Goal: Find specific page/section

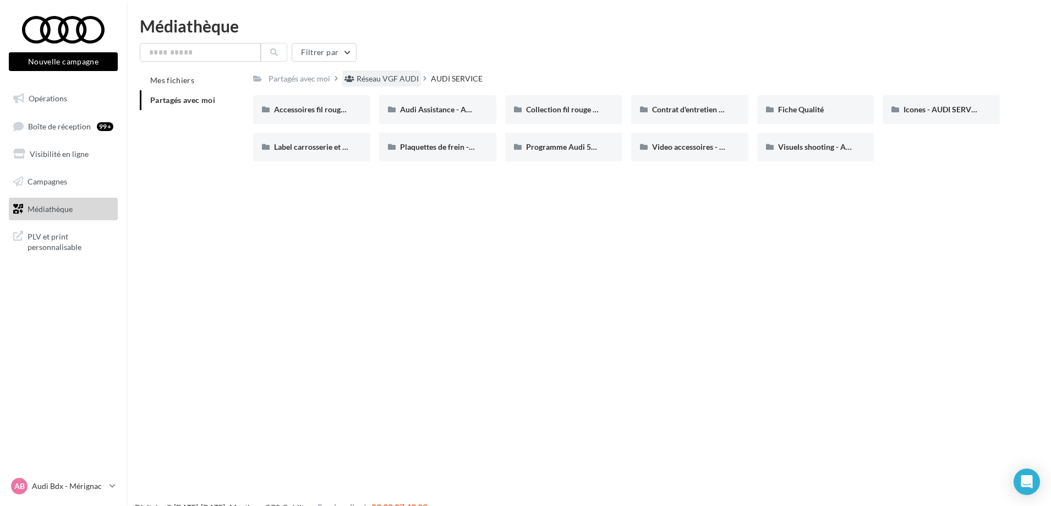
click at [371, 79] on div "Réseau VGF AUDI" at bounding box center [388, 78] width 62 height 11
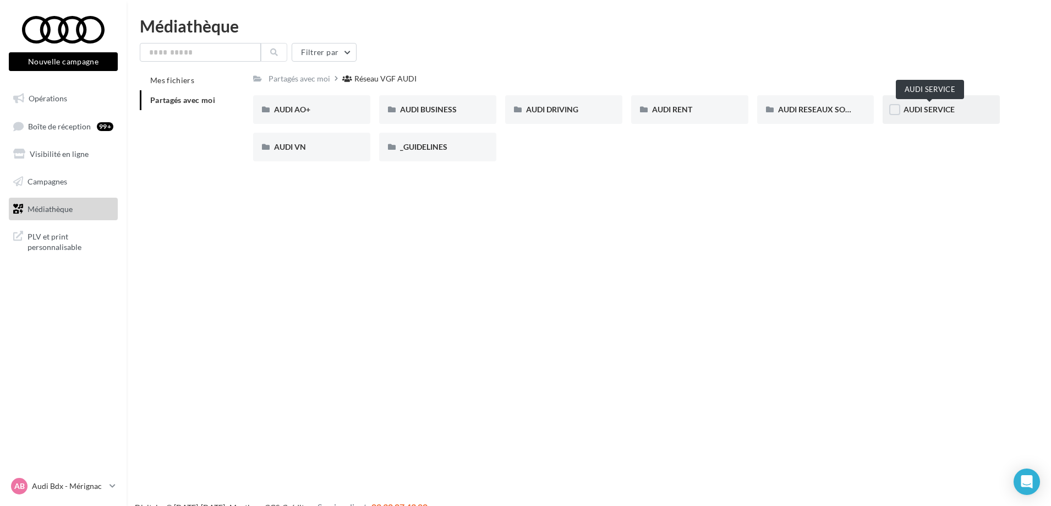
click at [935, 111] on span "AUDI SERVICE" at bounding box center [929, 109] width 51 height 9
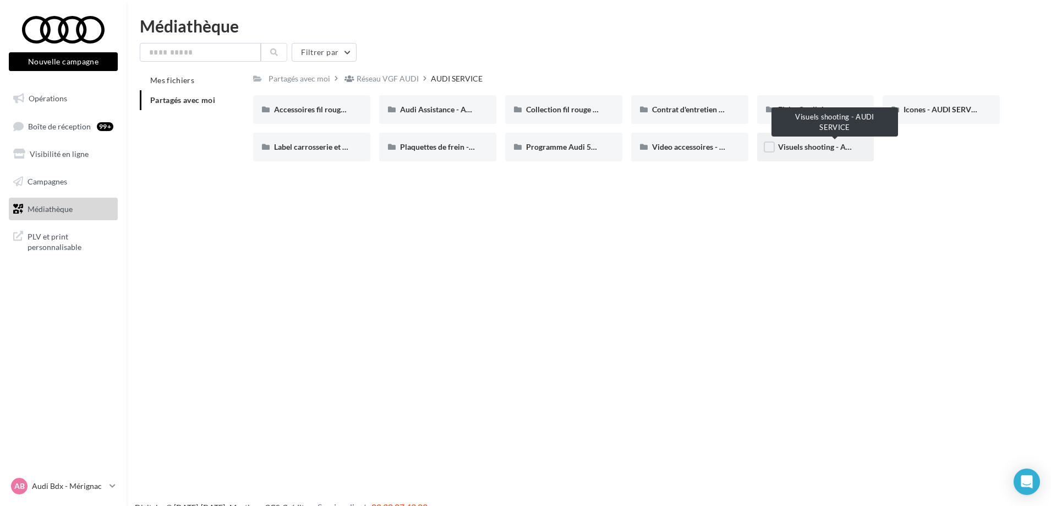
click at [803, 145] on span "Visuels shooting - AUDI SERVICE" at bounding box center [834, 146] width 113 height 9
